Goal: Find specific page/section: Find specific page/section

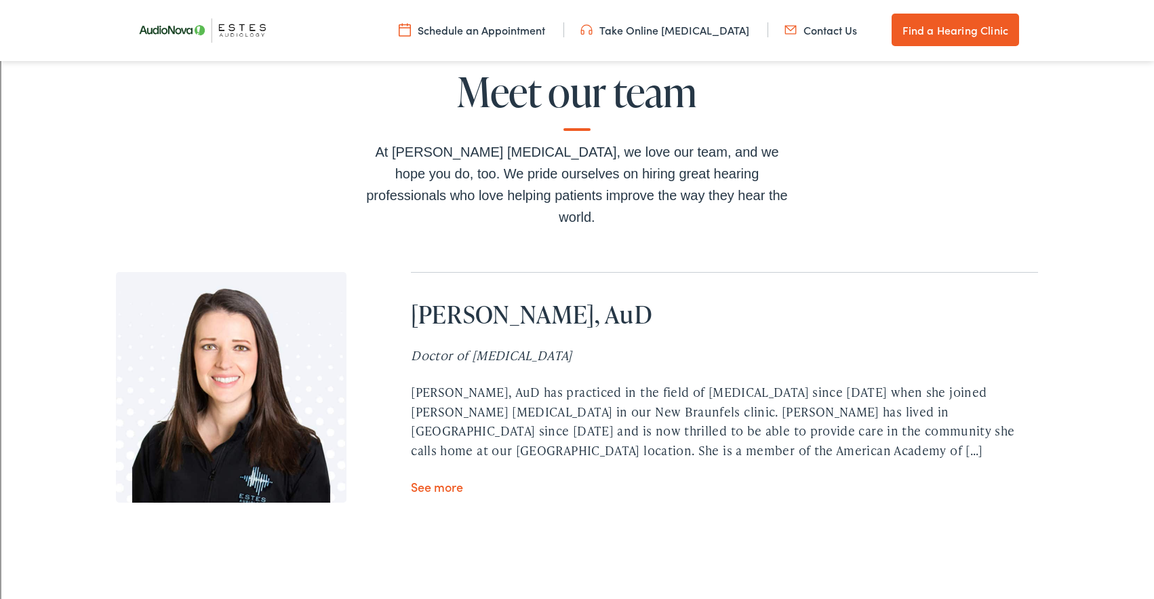
scroll to position [3815, 0]
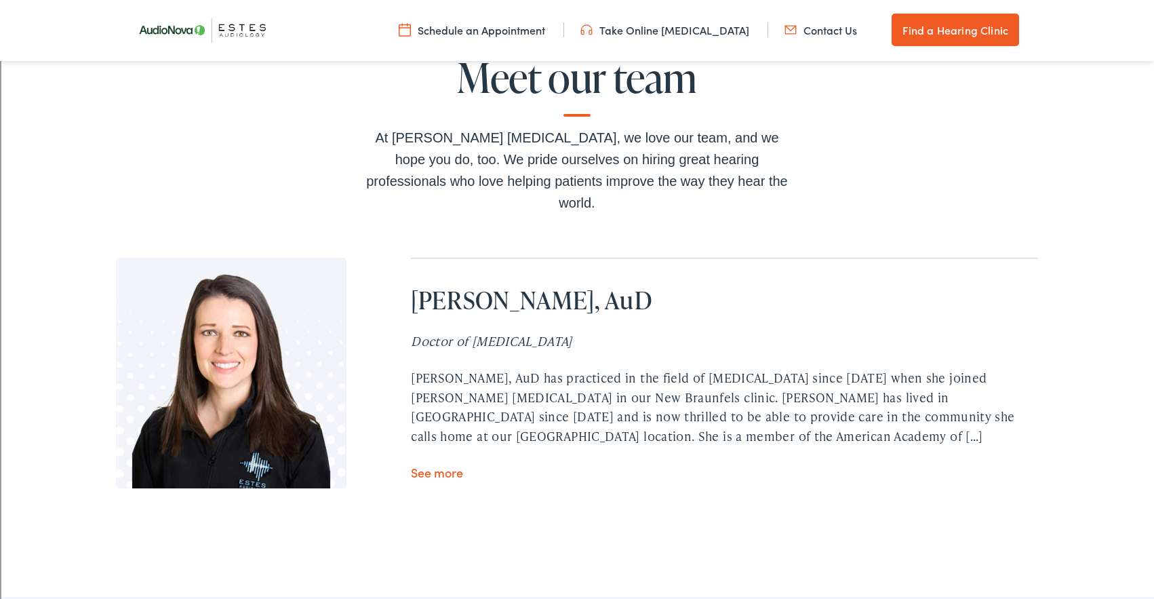
click at [450, 464] on link "See more" at bounding box center [437, 472] width 52 height 17
